Goal: Find specific page/section: Find specific page/section

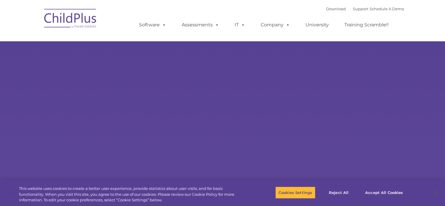
type input ""
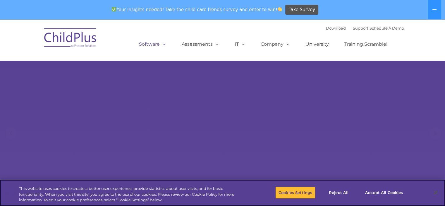
select select "MEDIUM"
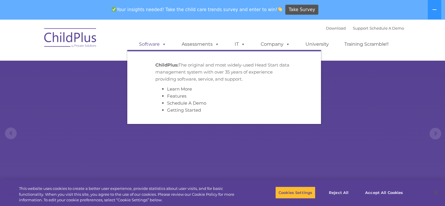
click at [156, 44] on link "Software" at bounding box center [152, 44] width 39 height 12
click at [155, 46] on link "Software" at bounding box center [152, 44] width 39 height 12
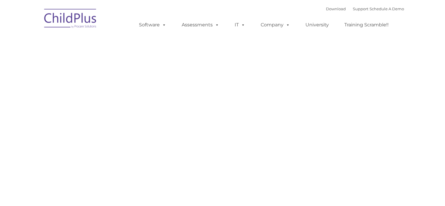
type input ""
